Goal: Task Accomplishment & Management: Use online tool/utility

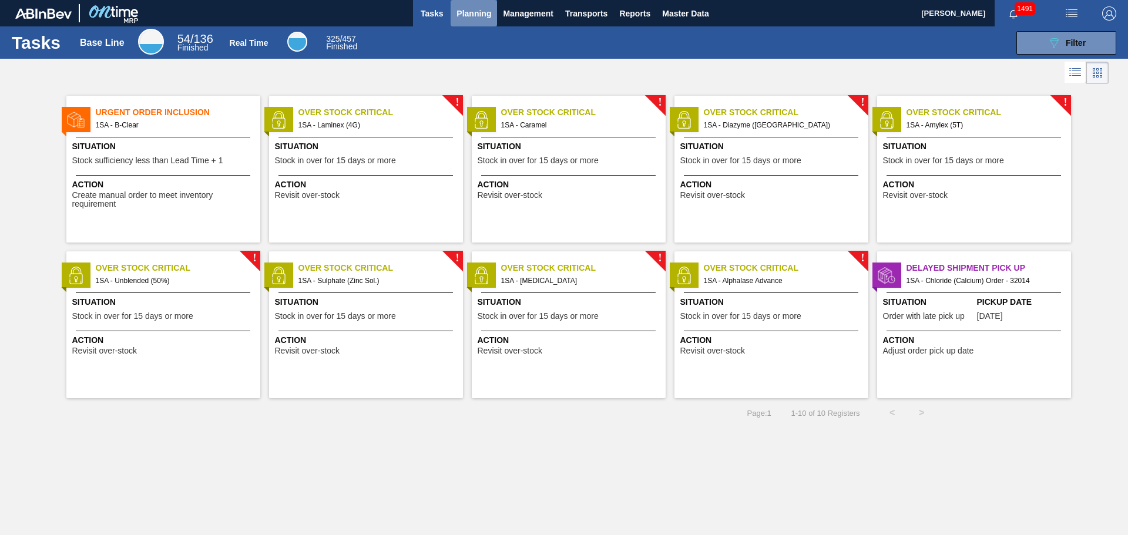
click at [471, 15] on span "Planning" at bounding box center [473, 13] width 35 height 14
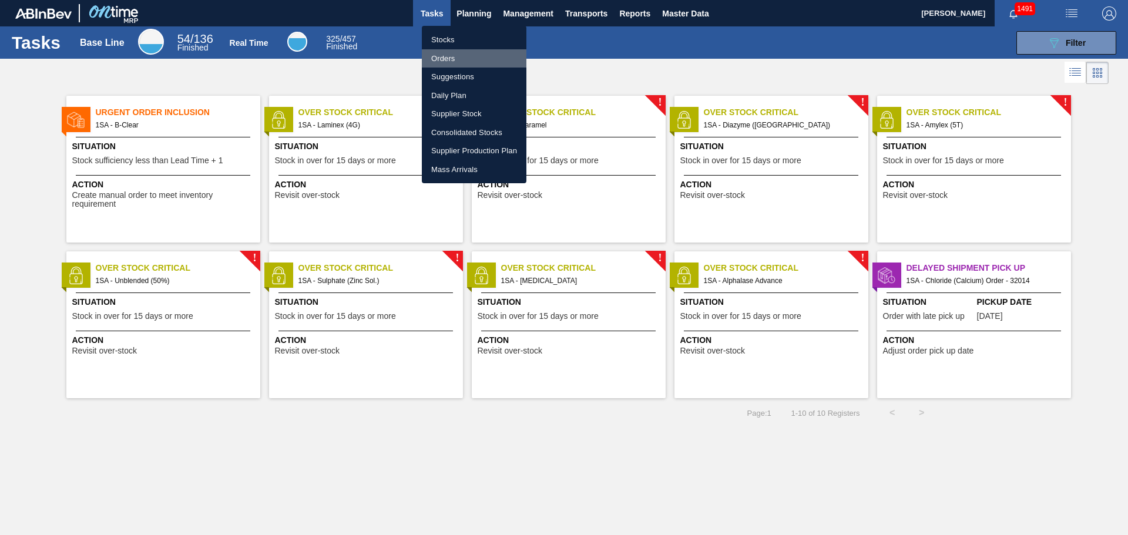
click at [450, 56] on li "Orders" at bounding box center [474, 58] width 105 height 19
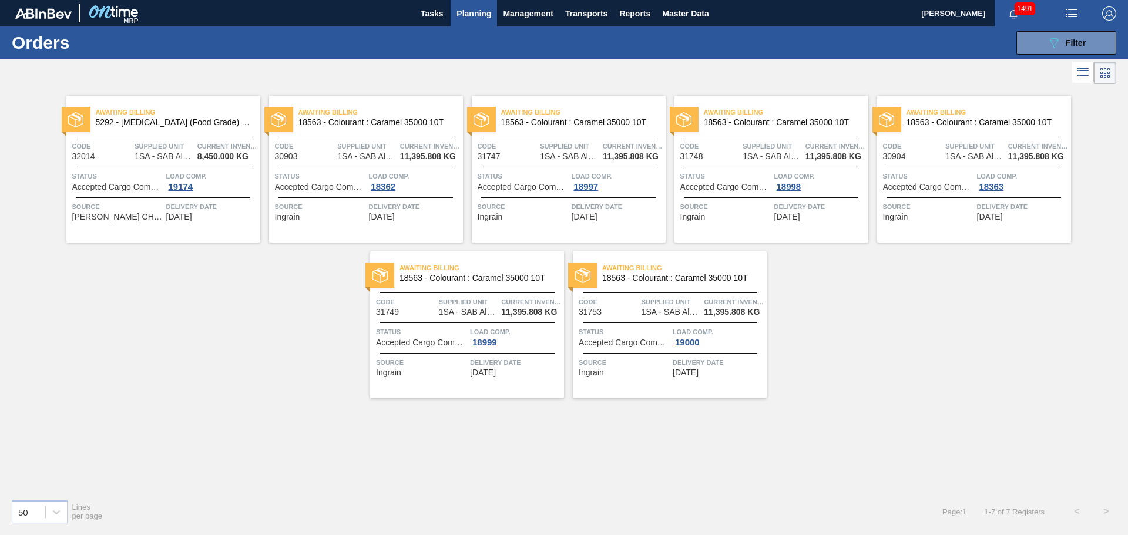
click at [477, 14] on span "Planning" at bounding box center [473, 13] width 35 height 14
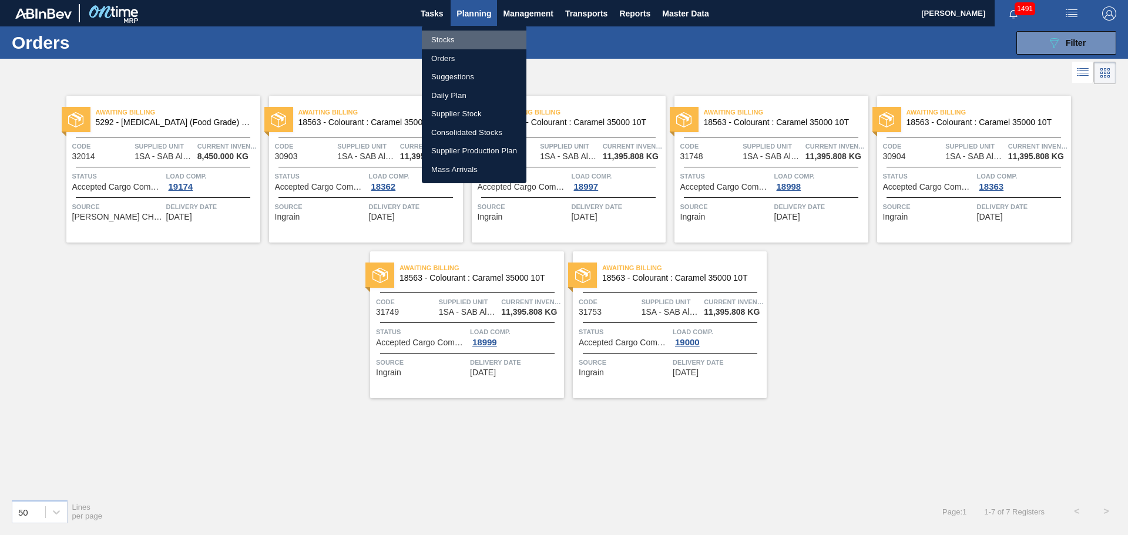
click at [448, 41] on li "Stocks" at bounding box center [474, 40] width 105 height 19
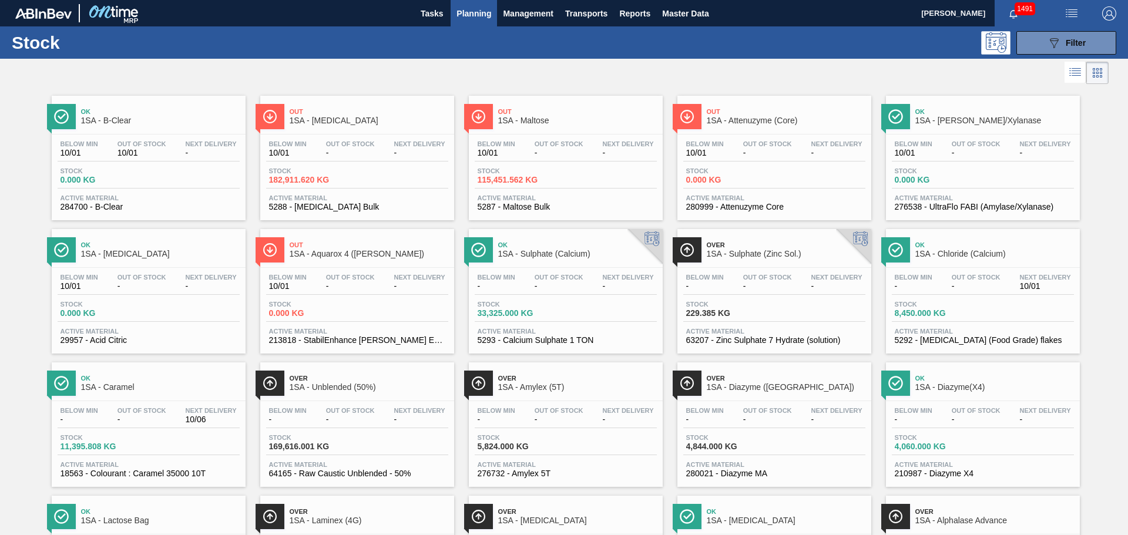
click at [375, 153] on div "Out Of Stock -" at bounding box center [350, 148] width 55 height 17
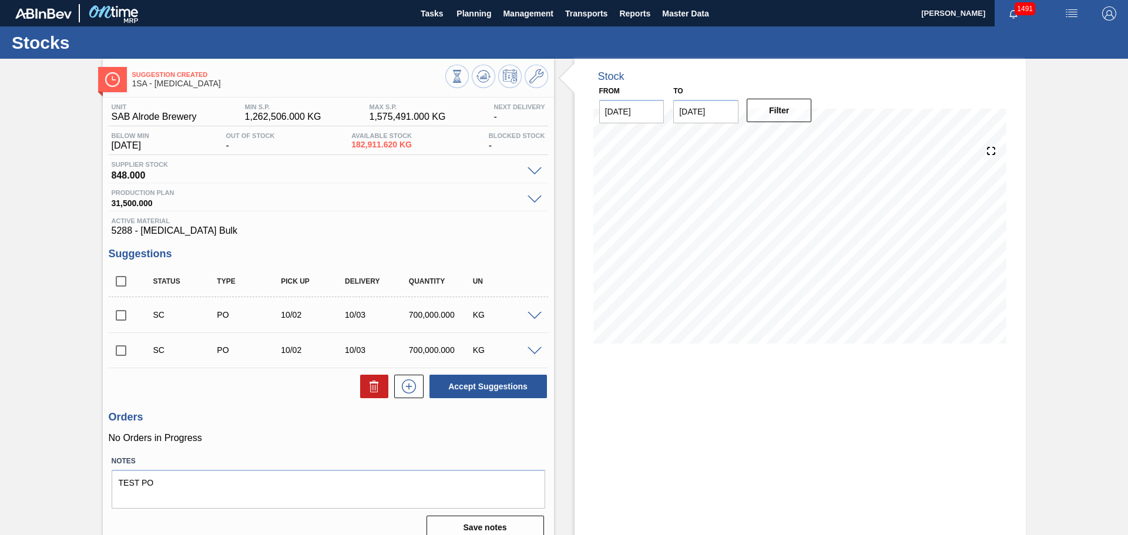
click at [532, 317] on span at bounding box center [534, 316] width 14 height 9
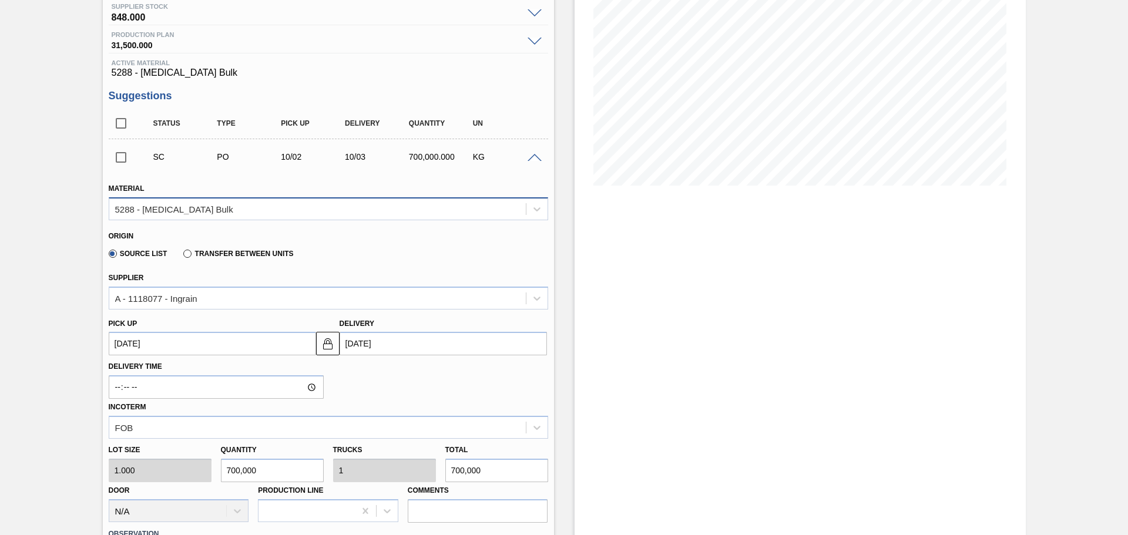
scroll to position [176, 0]
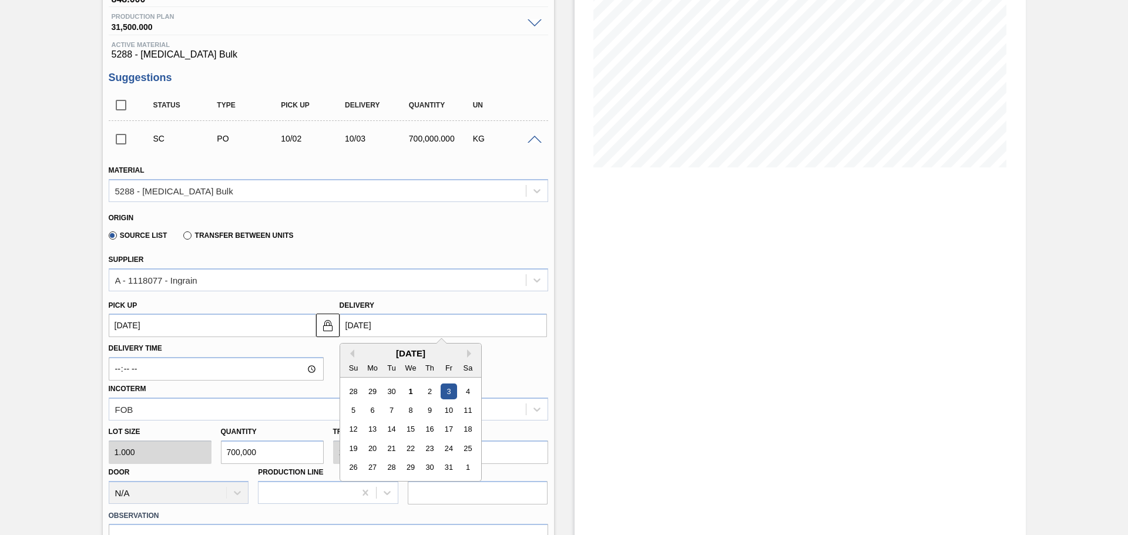
click at [398, 332] on input "[DATE]" at bounding box center [442, 325] width 207 height 23
click at [446, 469] on div "31" at bounding box center [449, 468] width 16 height 16
type up3255581956 "[DATE]"
type input "[DATE]"
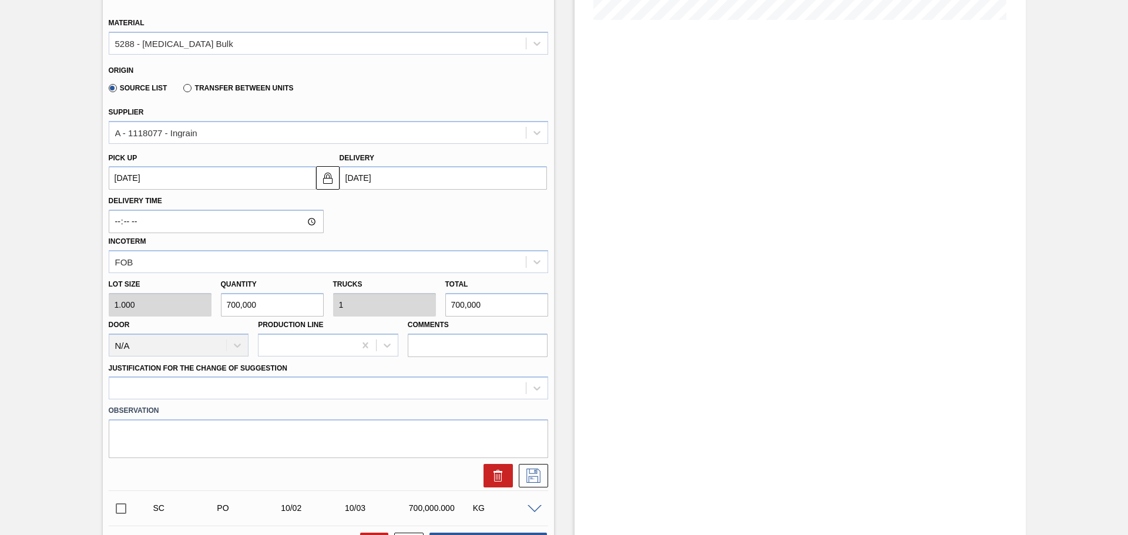
scroll to position [352, 0]
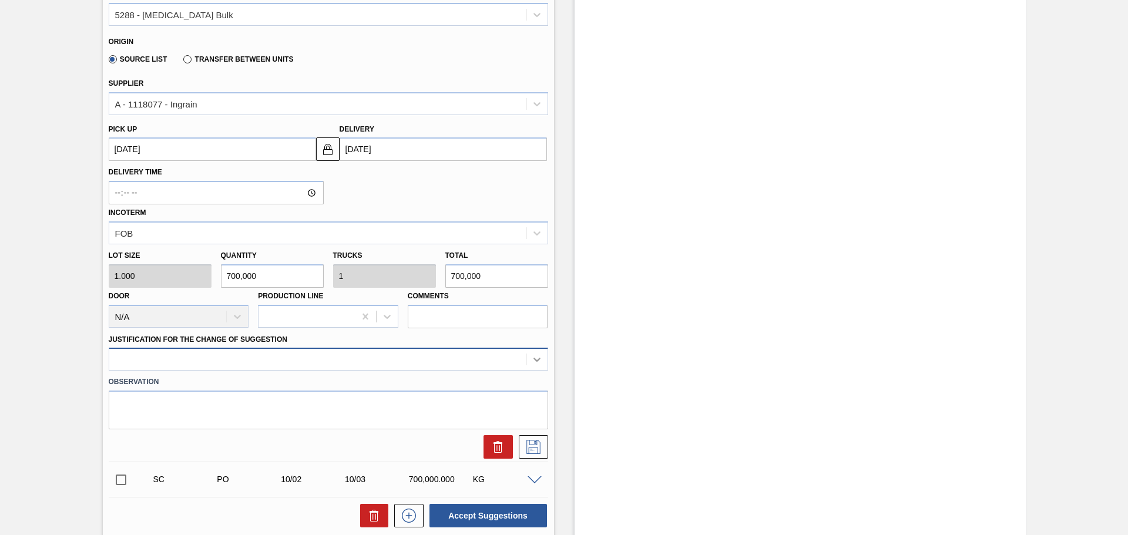
click at [533, 361] on div at bounding box center [328, 359] width 439 height 23
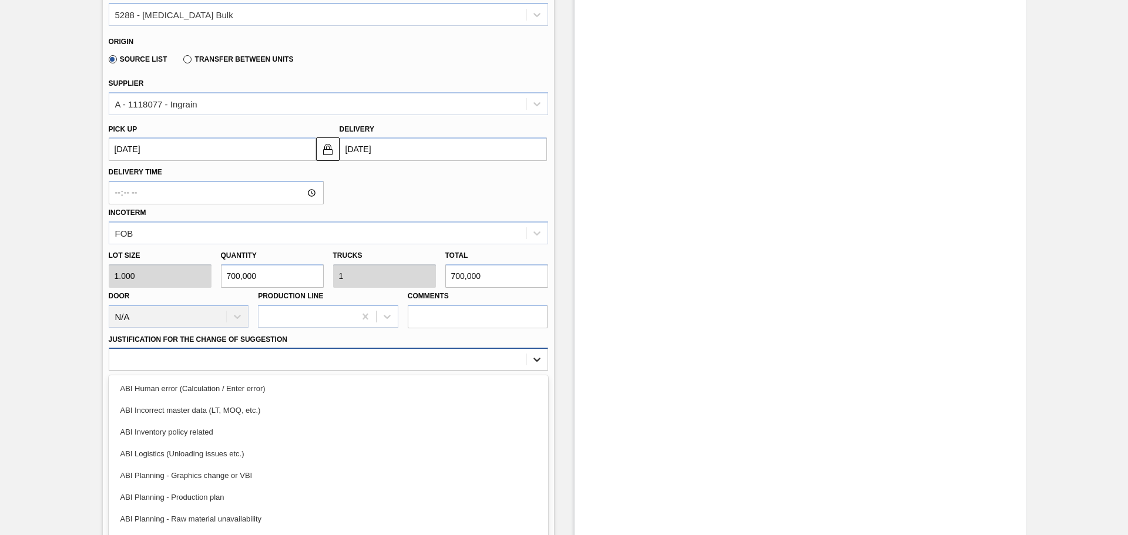
scroll to position [374, 0]
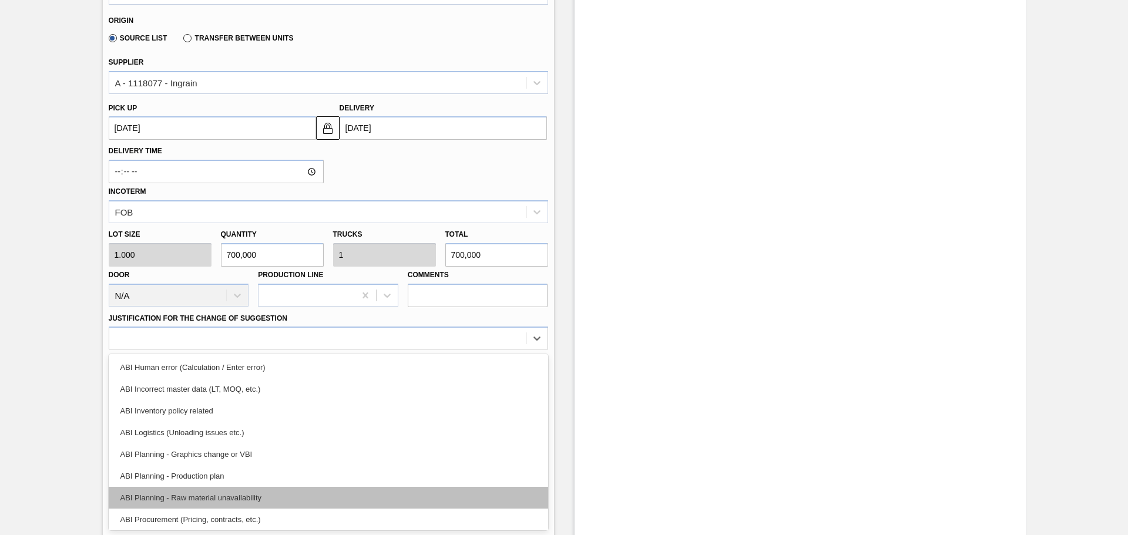
click at [268, 498] on div "ABI Planning - Raw material unavailability" at bounding box center [328, 498] width 439 height 22
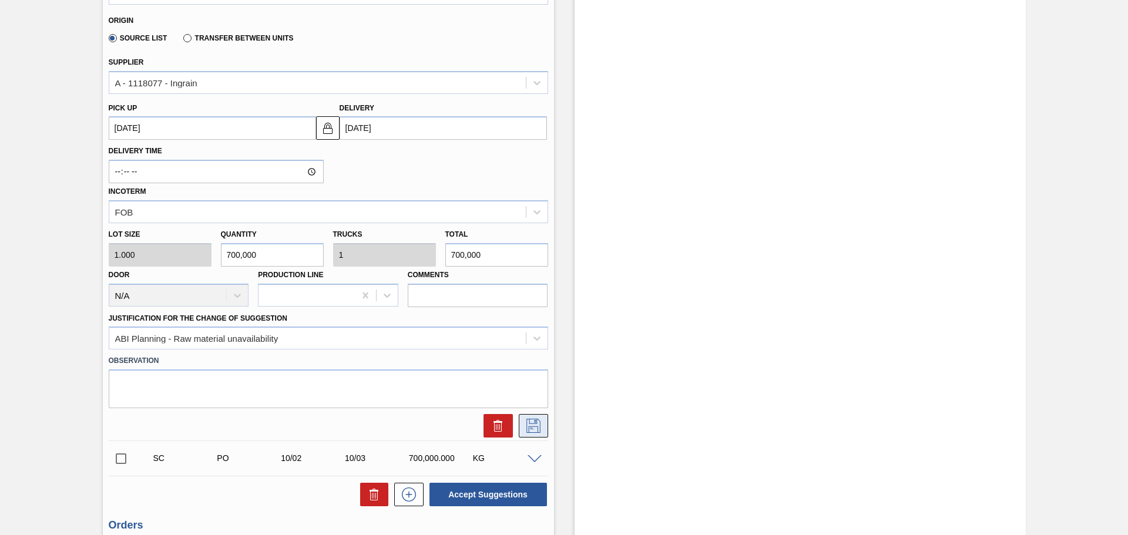
click at [526, 424] on icon at bounding box center [533, 426] width 19 height 14
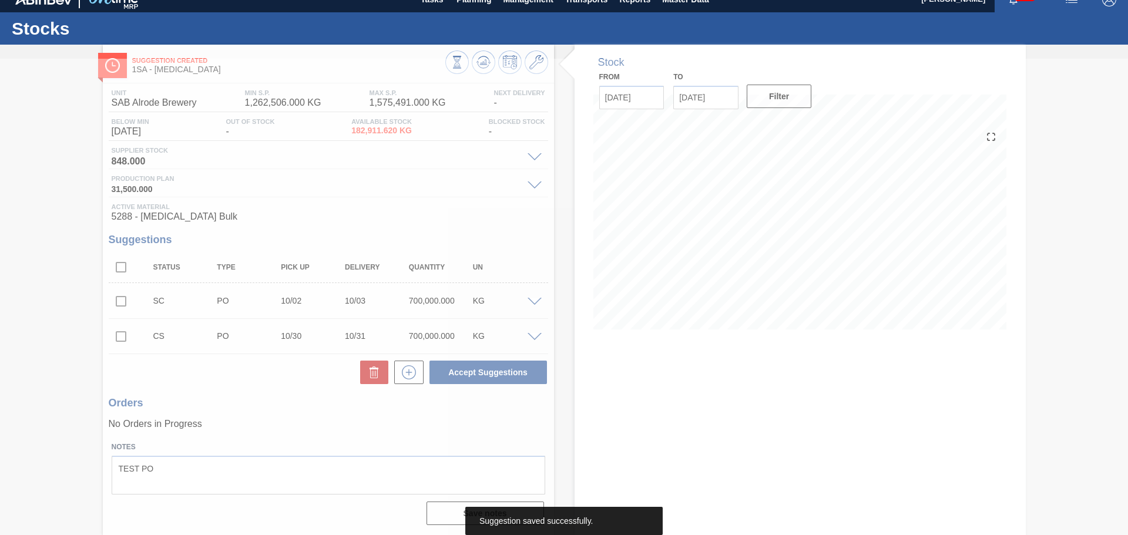
scroll to position [0, 0]
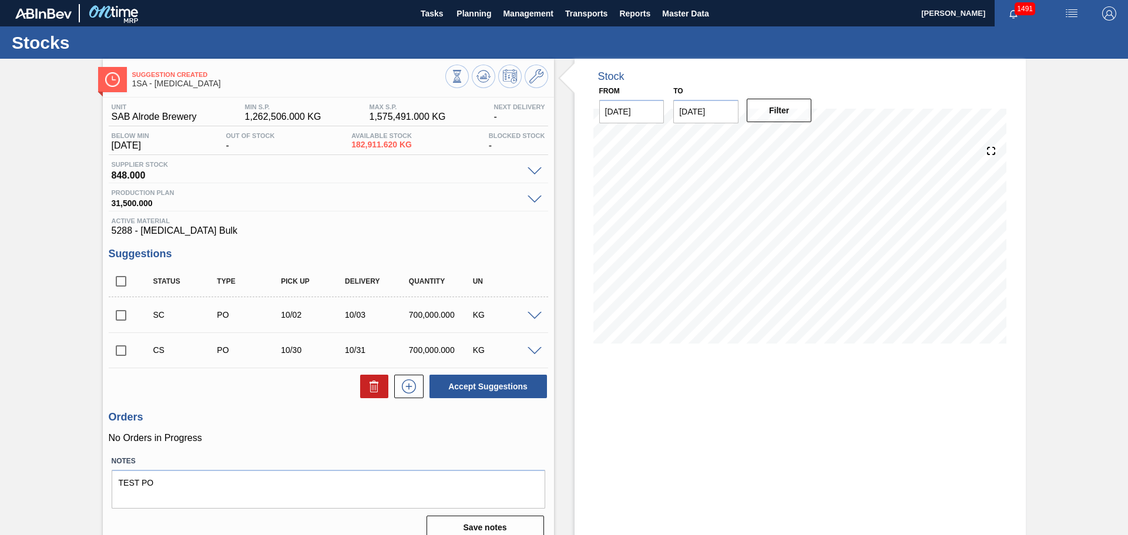
click at [122, 348] on input "checkbox" at bounding box center [121, 350] width 25 height 25
click at [473, 389] on button "Accept Suggestions" at bounding box center [487, 386] width 117 height 23
checkbox input "false"
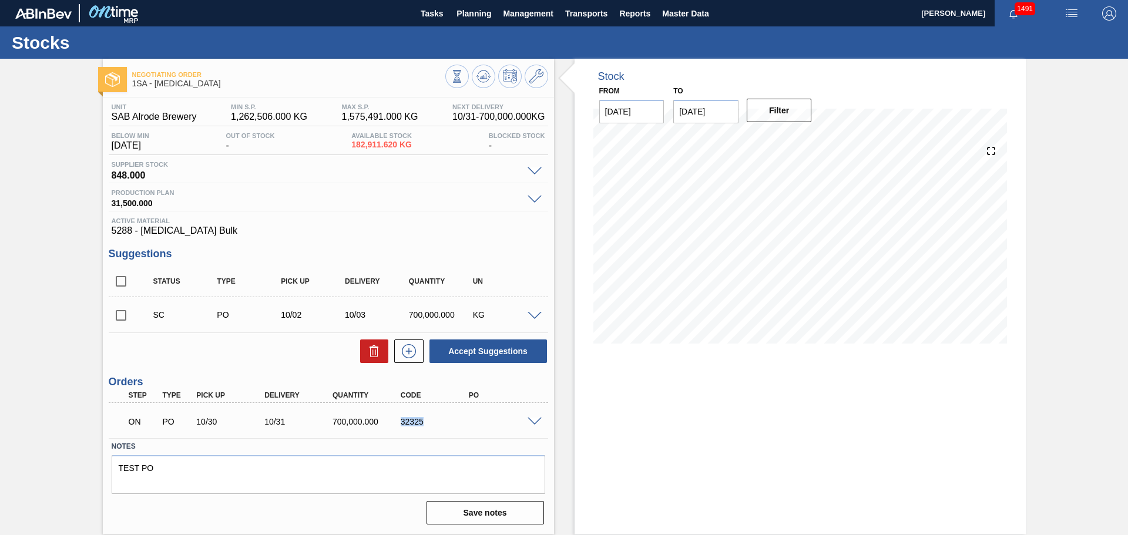
drag, startPoint x: 401, startPoint y: 422, endPoint x: 425, endPoint y: 424, distance: 24.2
click at [425, 424] on div "32325" at bounding box center [436, 421] width 76 height 9
copy div "32325"
click at [458, 12] on span "Planning" at bounding box center [473, 13] width 35 height 14
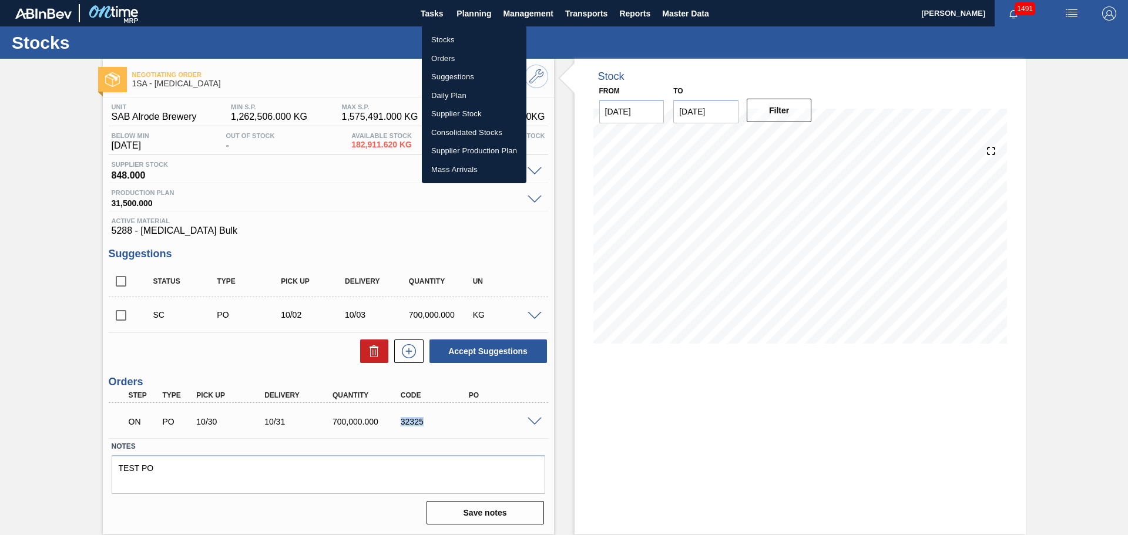
click at [443, 40] on li "Stocks" at bounding box center [474, 40] width 105 height 19
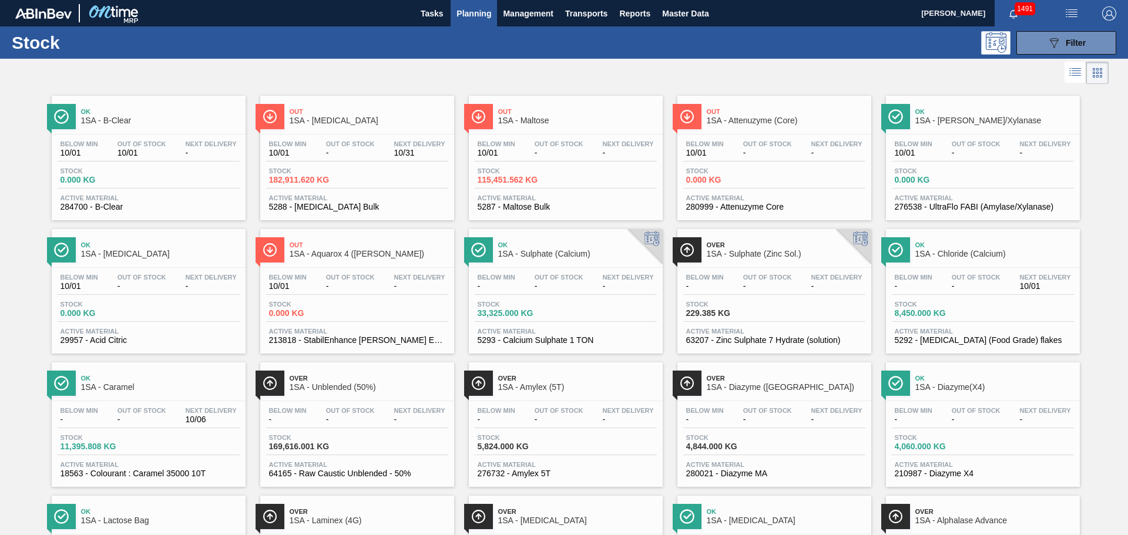
click at [567, 165] on div "Below Min 10/01 Out Of Stock - Next Delivery - Stock 115,451.562 KG Active Mate…" at bounding box center [566, 175] width 194 height 80
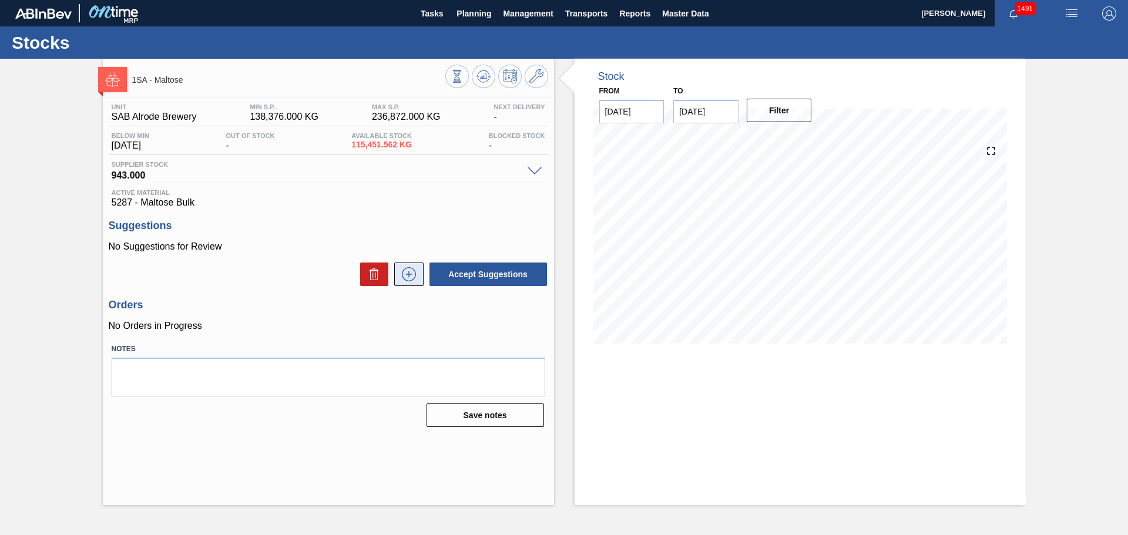
click at [412, 271] on icon at bounding box center [408, 274] width 19 height 14
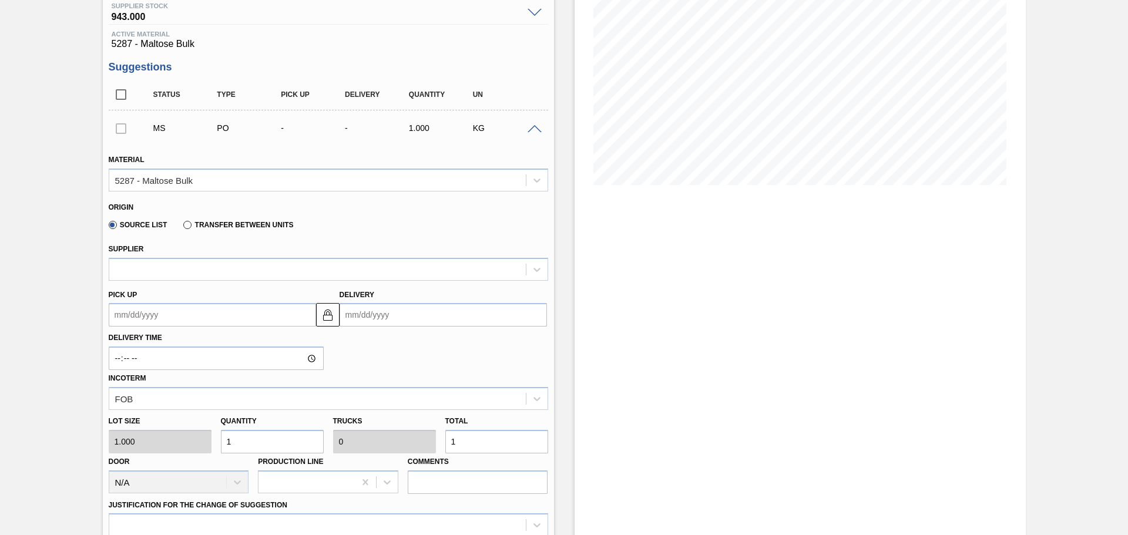
scroll to position [176, 0]
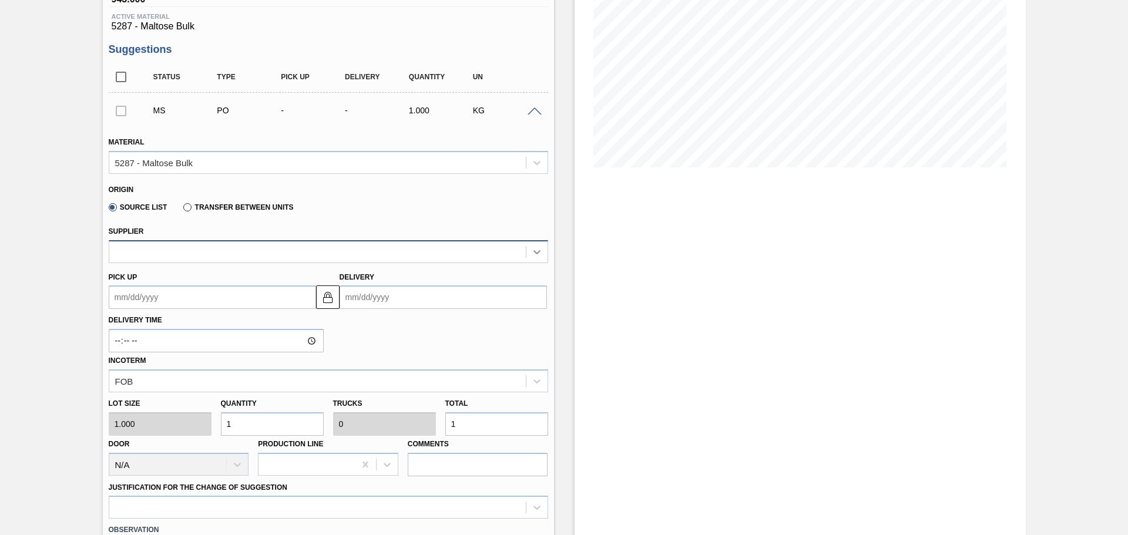
click at [535, 250] on icon at bounding box center [537, 252] width 12 height 12
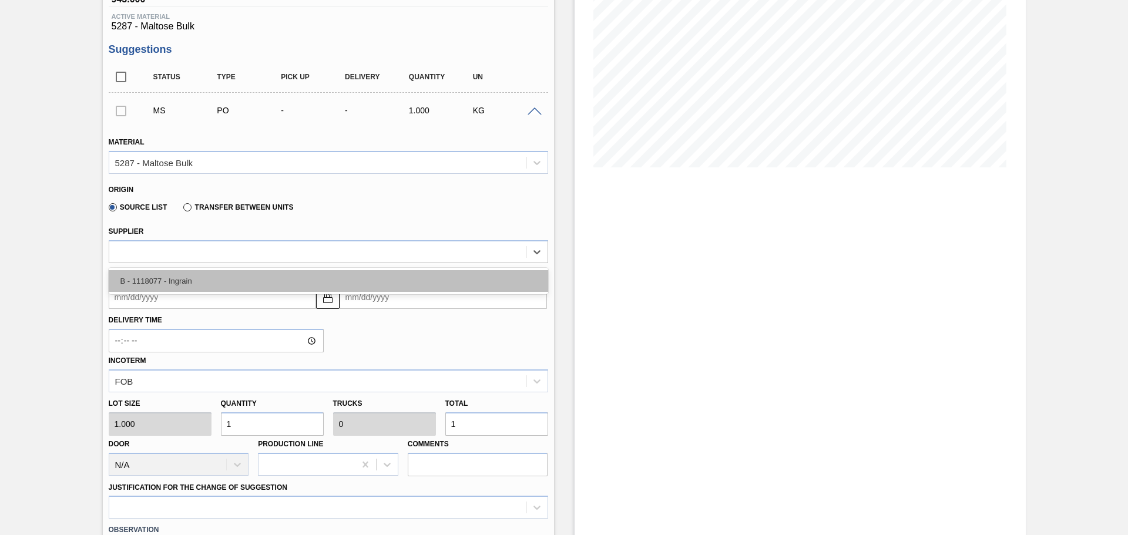
click at [467, 280] on div "B - 1118077 - Ingrain" at bounding box center [328, 281] width 439 height 22
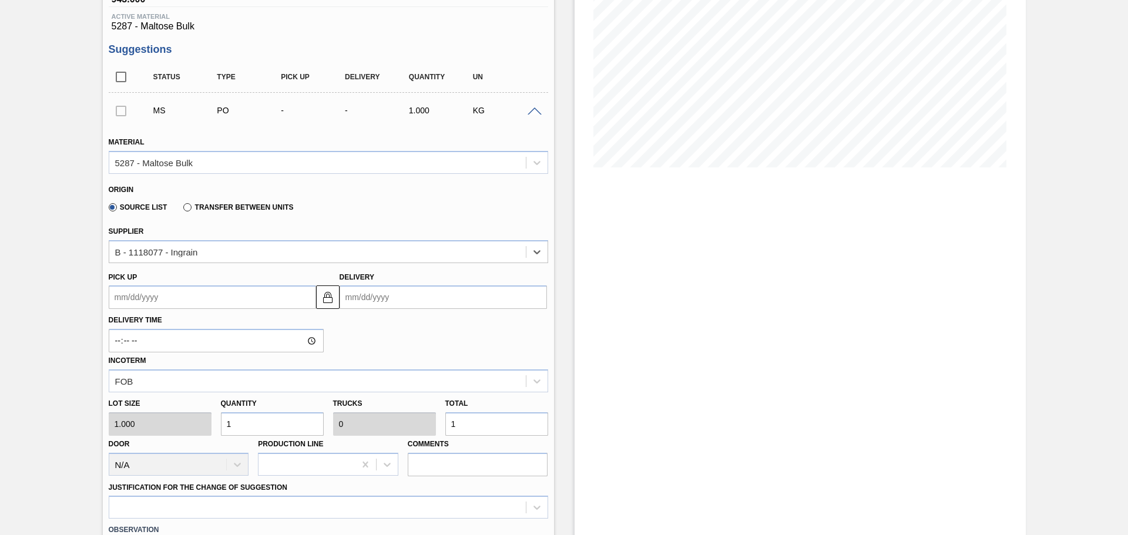
click at [397, 299] on input "Delivery" at bounding box center [442, 296] width 207 height 23
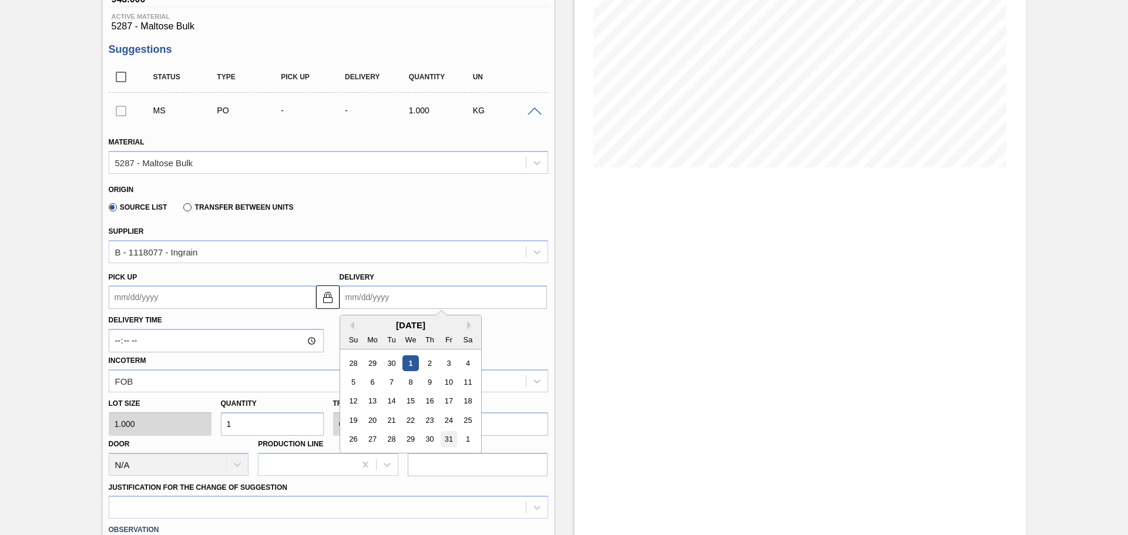
click at [448, 441] on div "31" at bounding box center [449, 440] width 16 height 16
type up3255621404 "[DATE]"
type input "[DATE]"
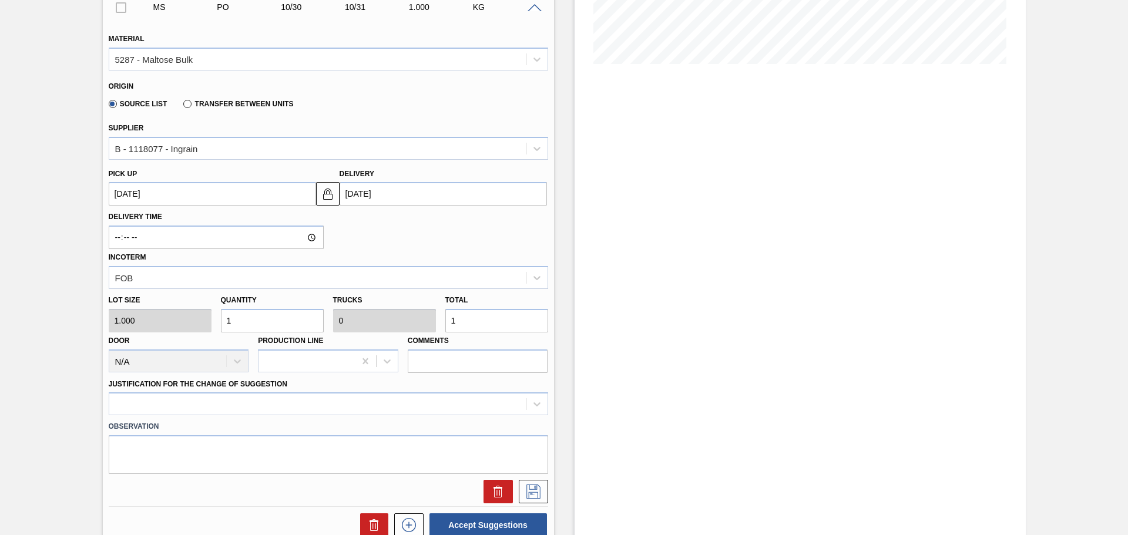
scroll to position [294, 0]
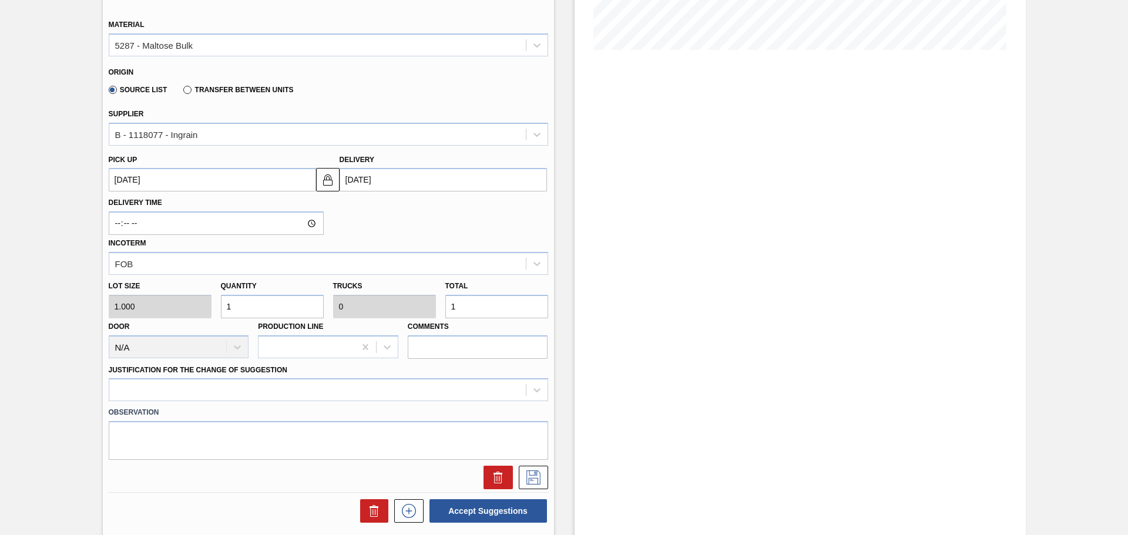
click at [470, 307] on input "1" at bounding box center [496, 306] width 103 height 23
type input "0"
type input "7"
type input "70"
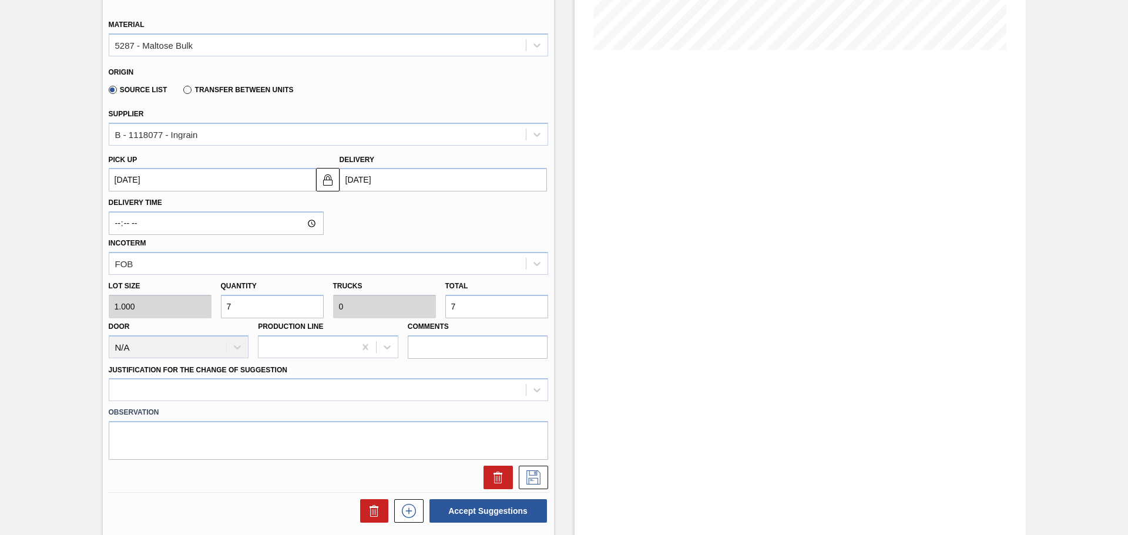
type input "0.002"
type input "70"
type input "700"
type input "0.022"
type input "700"
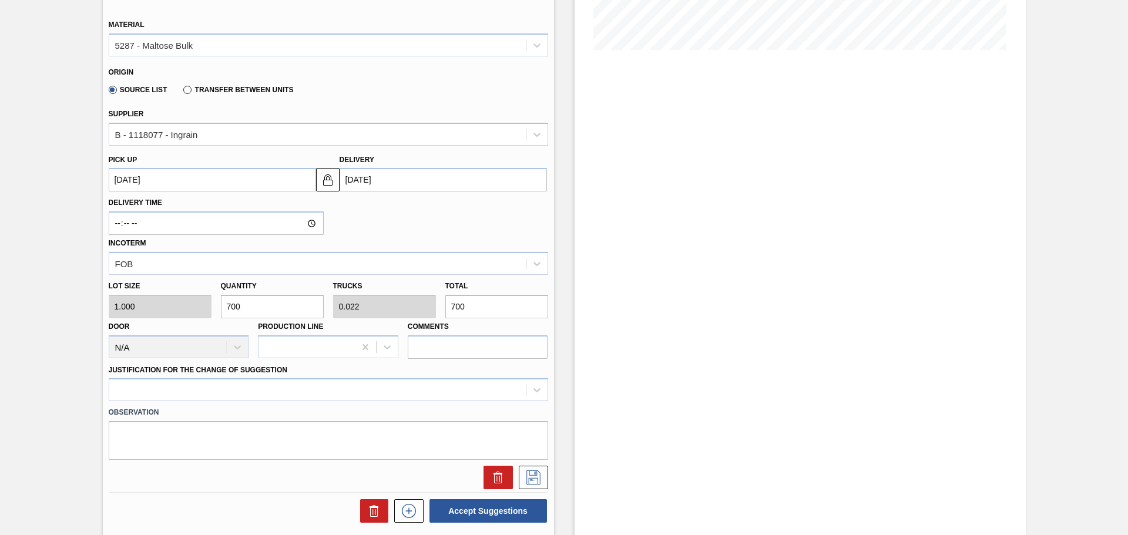
type input "7,000"
type input "0.219"
type input "7,000"
type input "70,000"
type input "2.188"
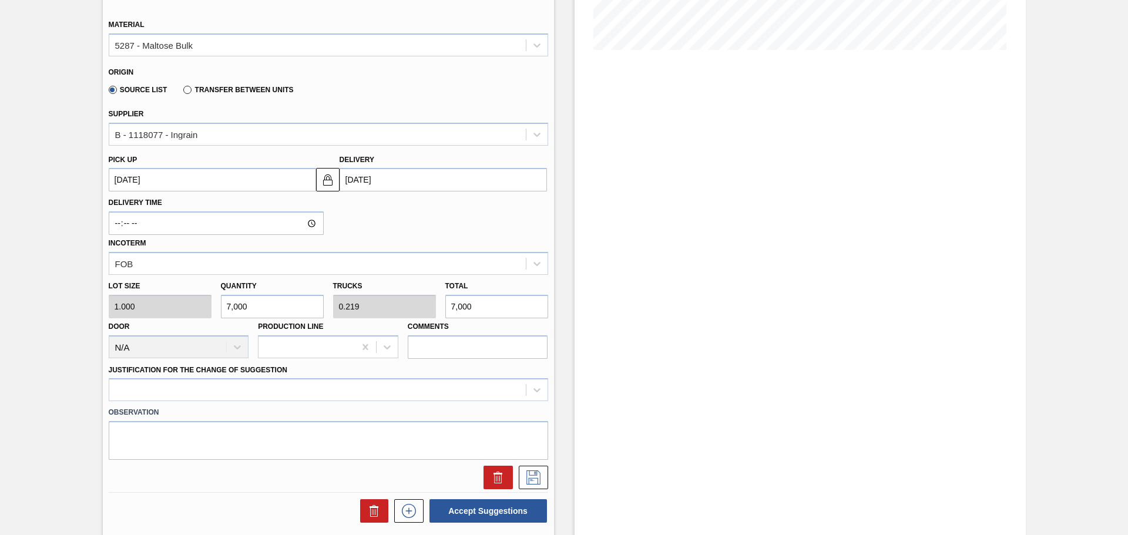
type input "70,000"
type input "700,000"
type input "21.875"
type input "700,000"
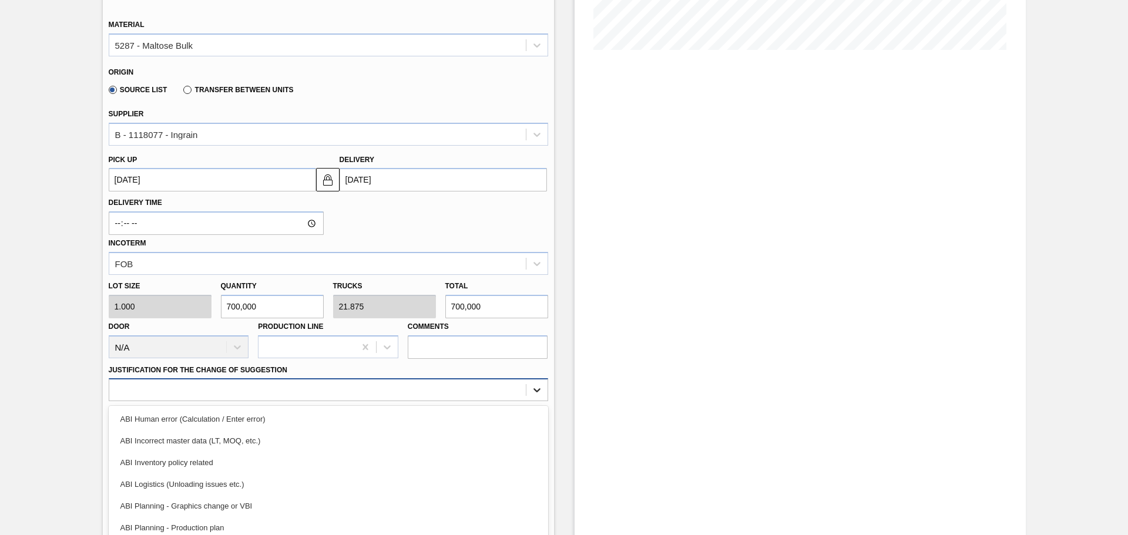
click at [531, 388] on div "option ABI Incorrect master data (LT, MOQ, etc.) focused, 2 of 18. 18 results a…" at bounding box center [328, 389] width 439 height 23
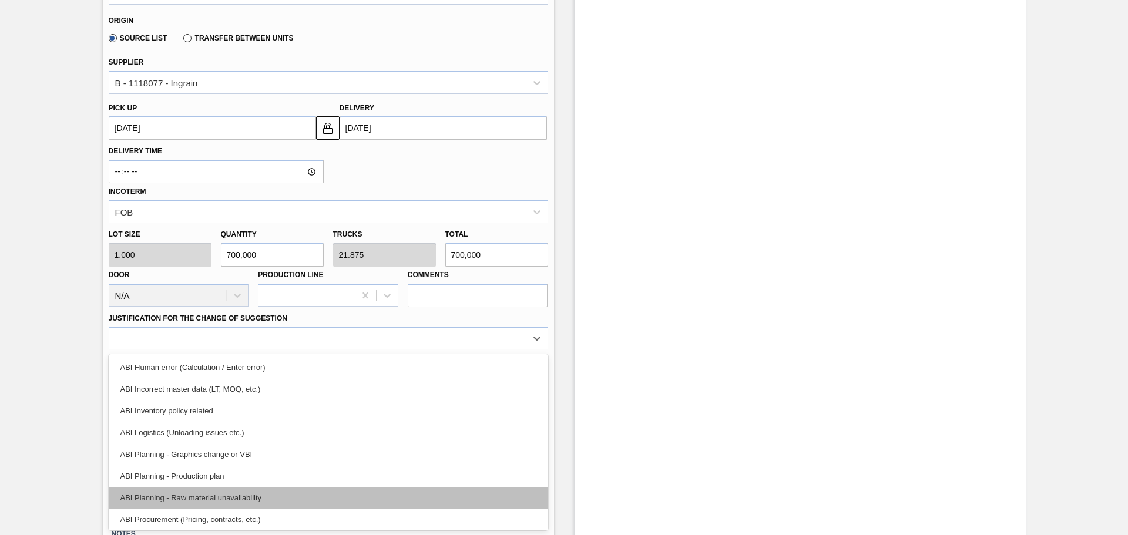
click at [233, 498] on div "ABI Planning - Raw material unavailability" at bounding box center [328, 498] width 439 height 22
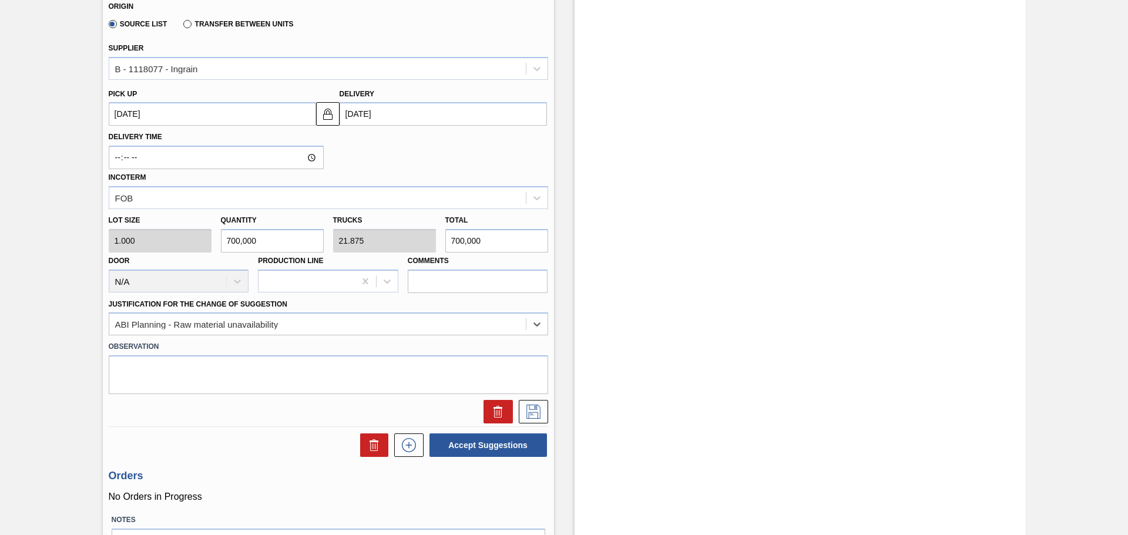
scroll to position [404, 0]
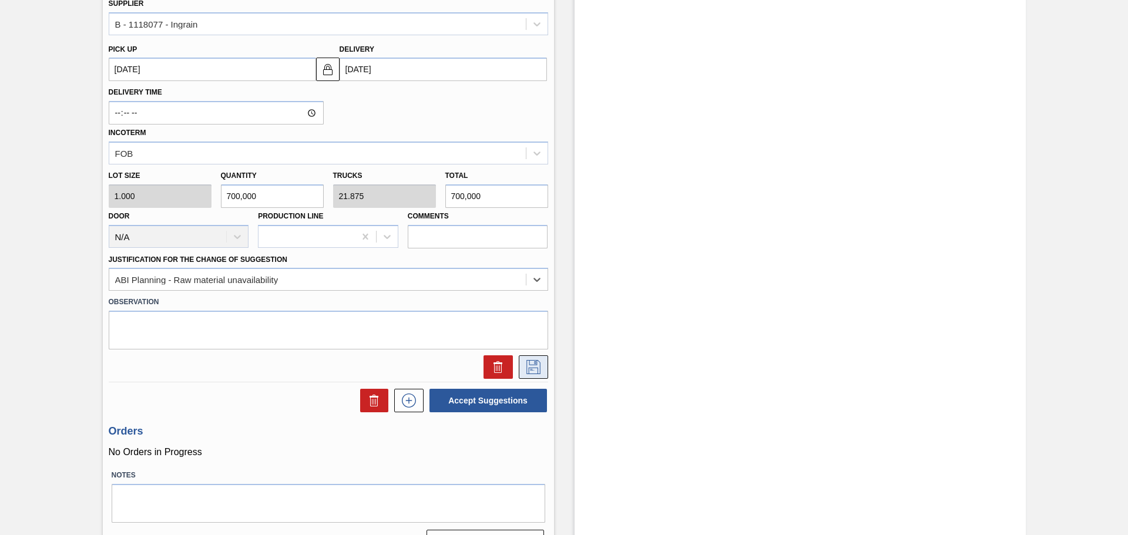
click at [541, 369] on icon at bounding box center [533, 367] width 19 height 14
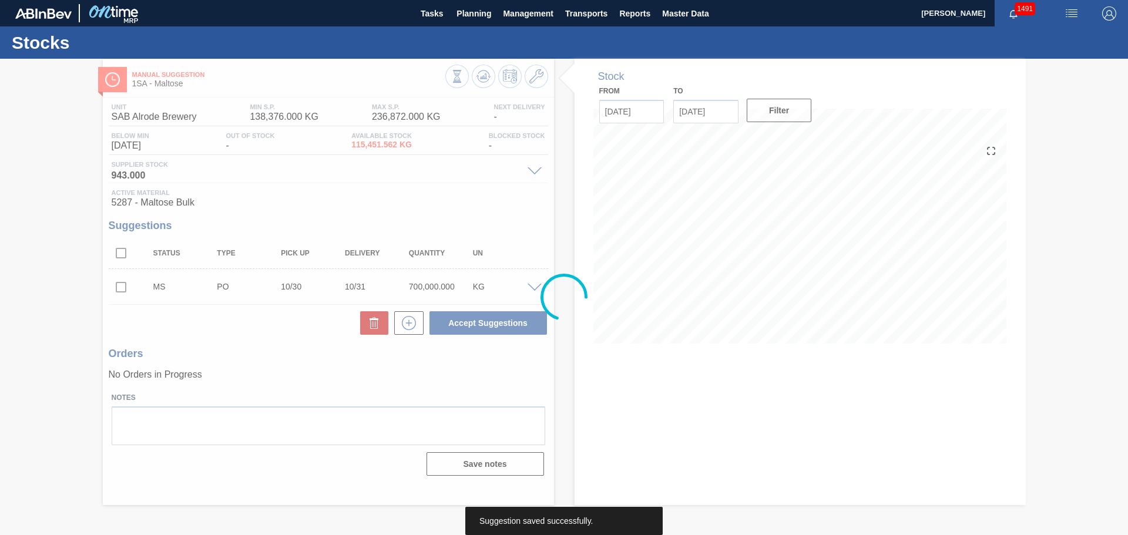
scroll to position [0, 0]
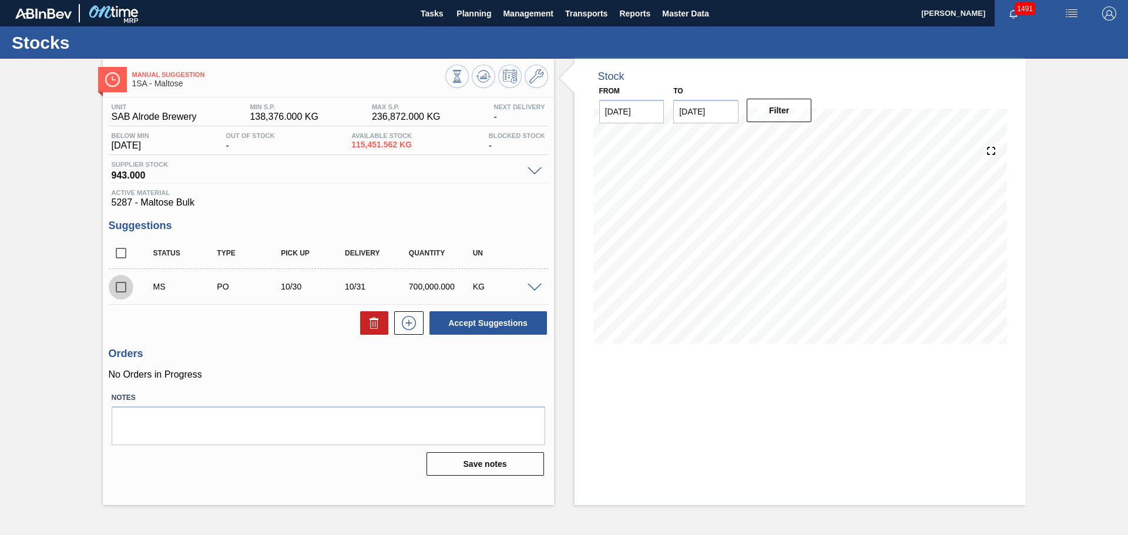
click at [122, 285] on input "checkbox" at bounding box center [121, 287] width 25 height 25
click at [488, 328] on button "Accept Suggestions" at bounding box center [487, 322] width 117 height 23
checkbox input "false"
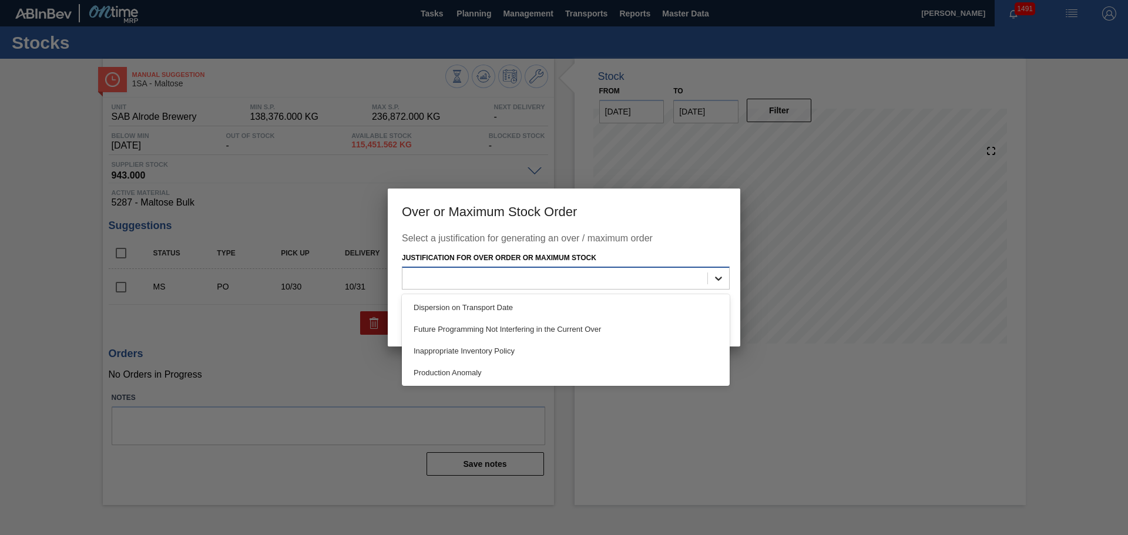
click at [717, 276] on icon at bounding box center [718, 279] width 12 height 12
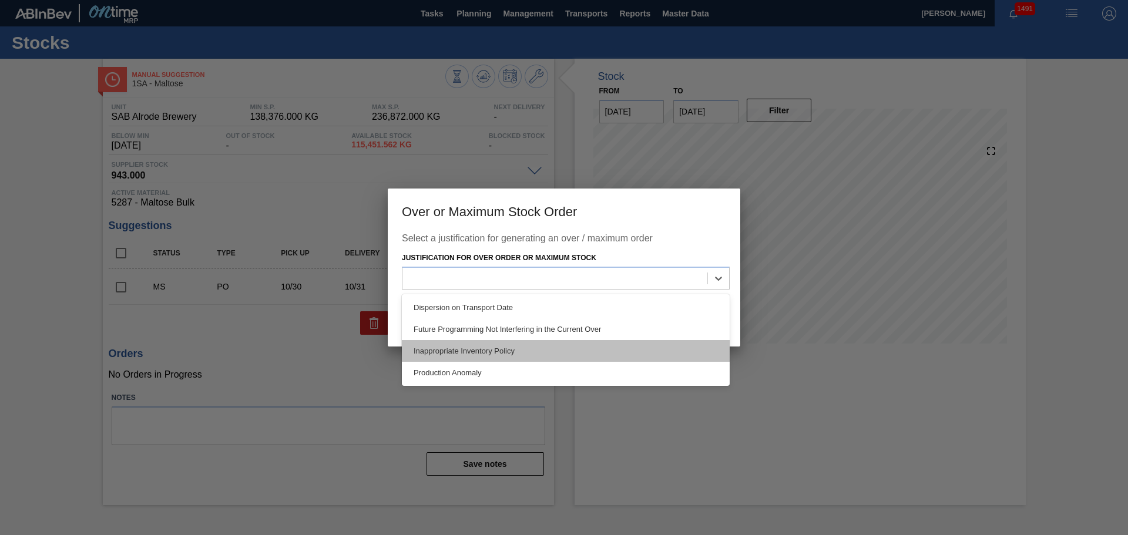
click at [492, 348] on div "Inappropriate Inventory Policy" at bounding box center [566, 351] width 328 height 22
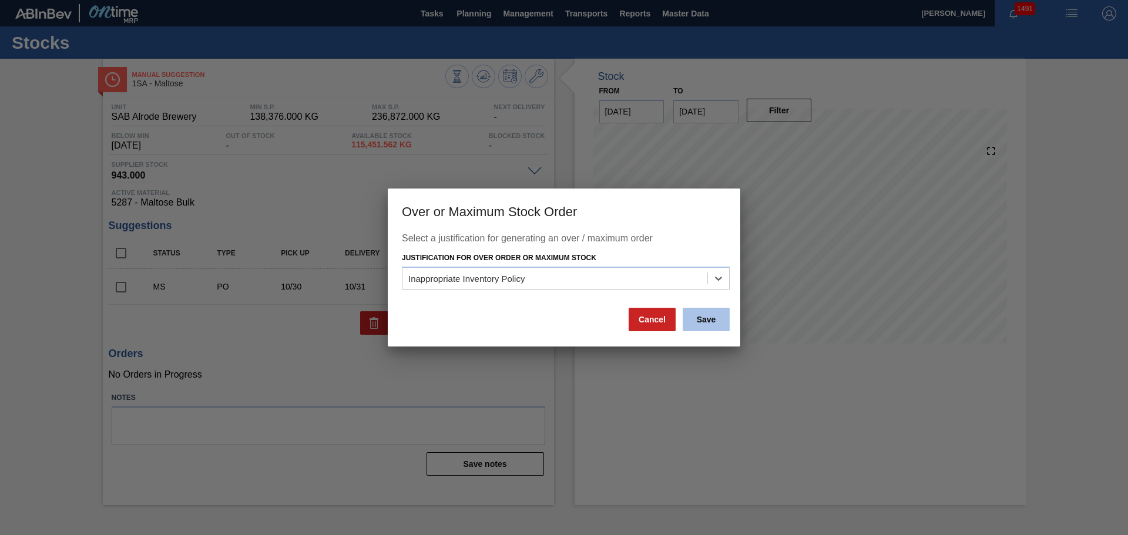
click at [693, 327] on button "Save" at bounding box center [706, 319] width 47 height 23
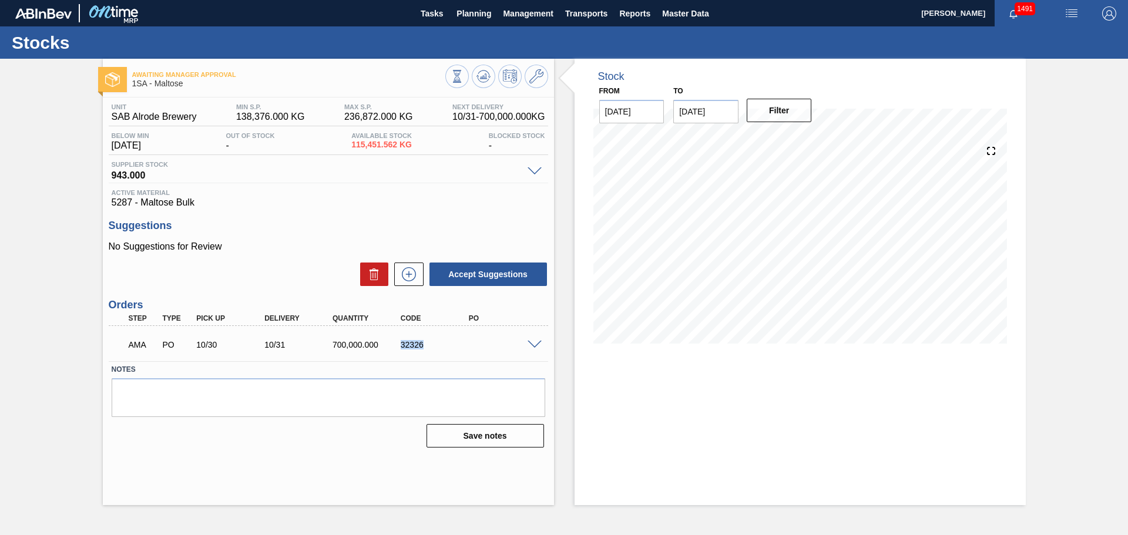
drag, startPoint x: 401, startPoint y: 345, endPoint x: 423, endPoint y: 347, distance: 21.8
click at [423, 347] on div "32326" at bounding box center [436, 344] width 76 height 9
copy div "32326"
